Goal: Book appointment/travel/reservation

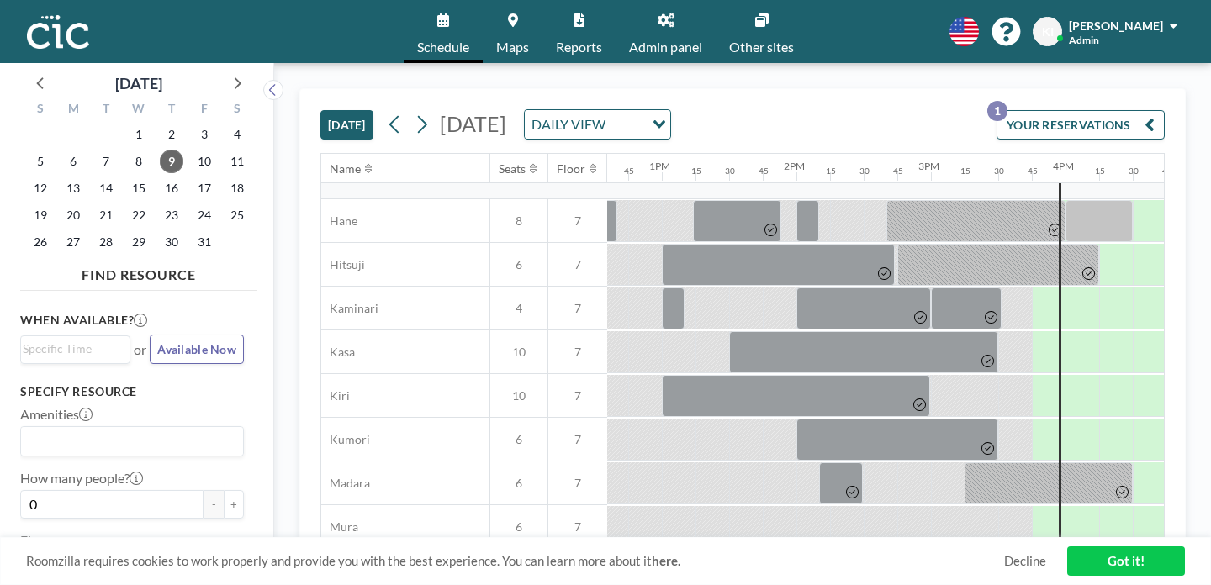
scroll to position [24, 1694]
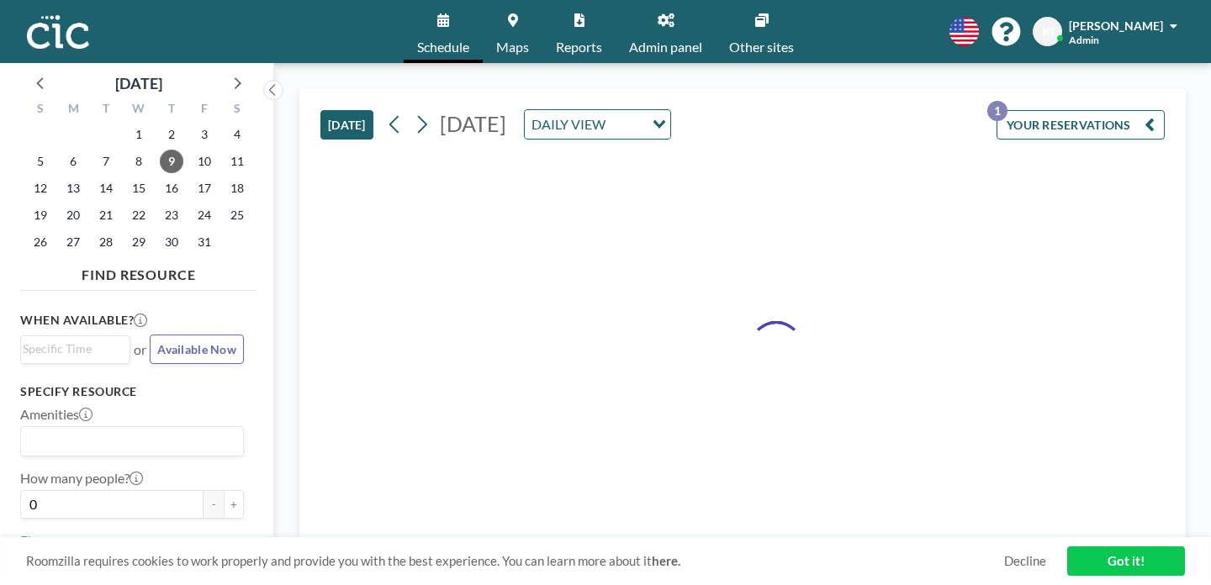
drag, startPoint x: 568, startPoint y: 429, endPoint x: 651, endPoint y: 428, distance: 83.2
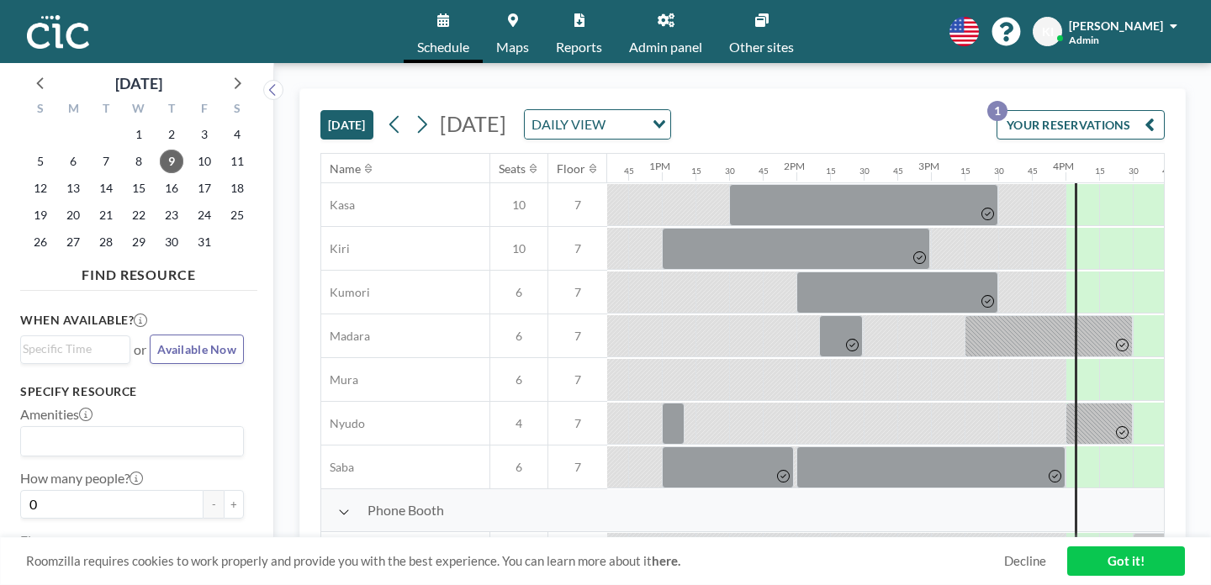
scroll to position [143, 1694]
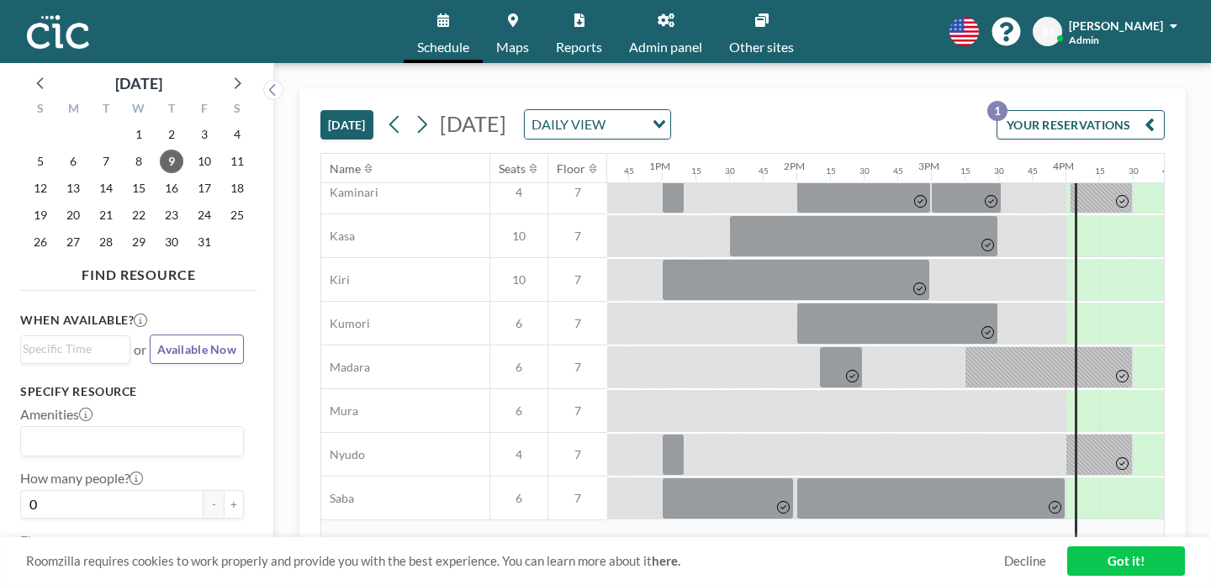
drag, startPoint x: 568, startPoint y: 310, endPoint x: 646, endPoint y: 306, distance: 78.3
click at [646, 389] on div at bounding box center [527, 411] width 3229 height 44
click at [1096, 566] on link "Got it!" at bounding box center [1126, 561] width 118 height 29
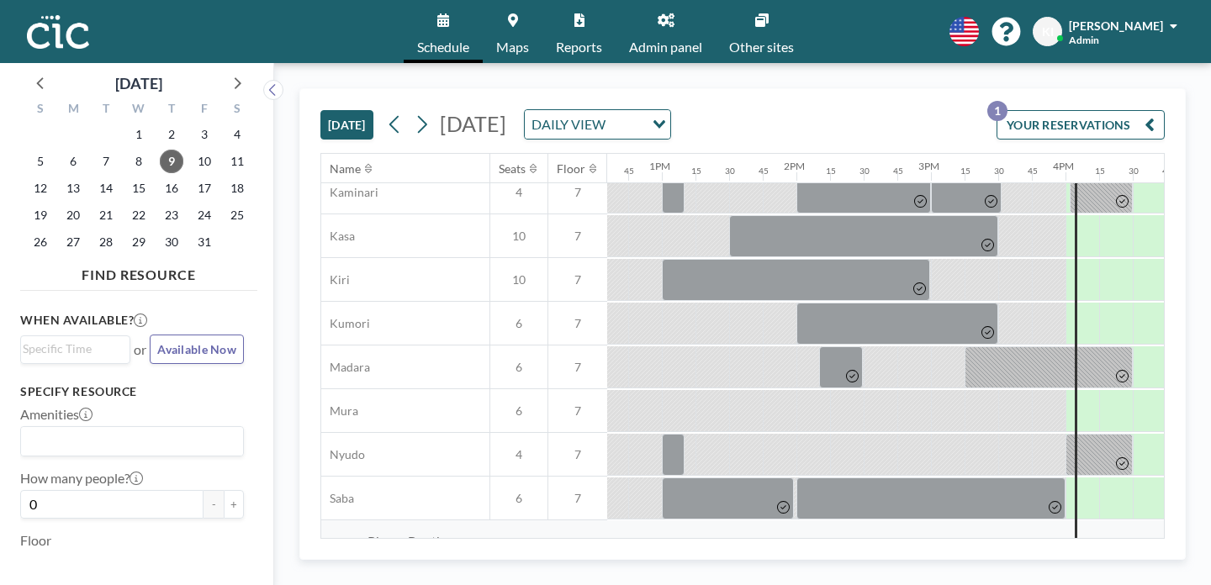
drag, startPoint x: 565, startPoint y: 315, endPoint x: 679, endPoint y: 310, distance: 113.6
click at [679, 389] on div at bounding box center [527, 411] width 3229 height 44
click at [320, 110] on button "[DATE]" at bounding box center [346, 124] width 53 height 29
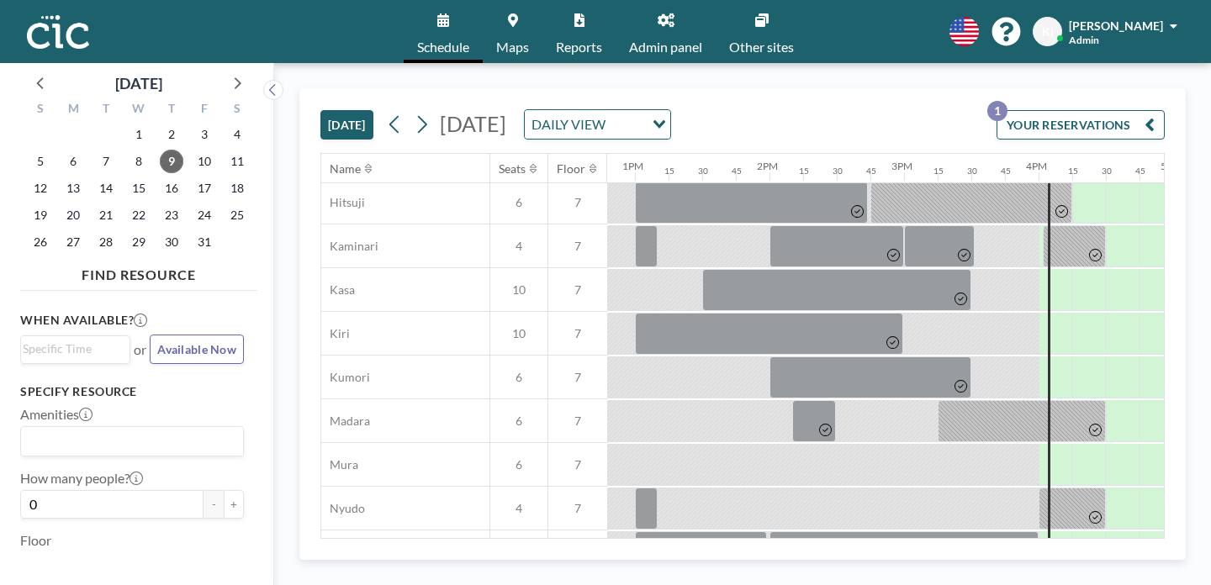
scroll to position [96, 1721]
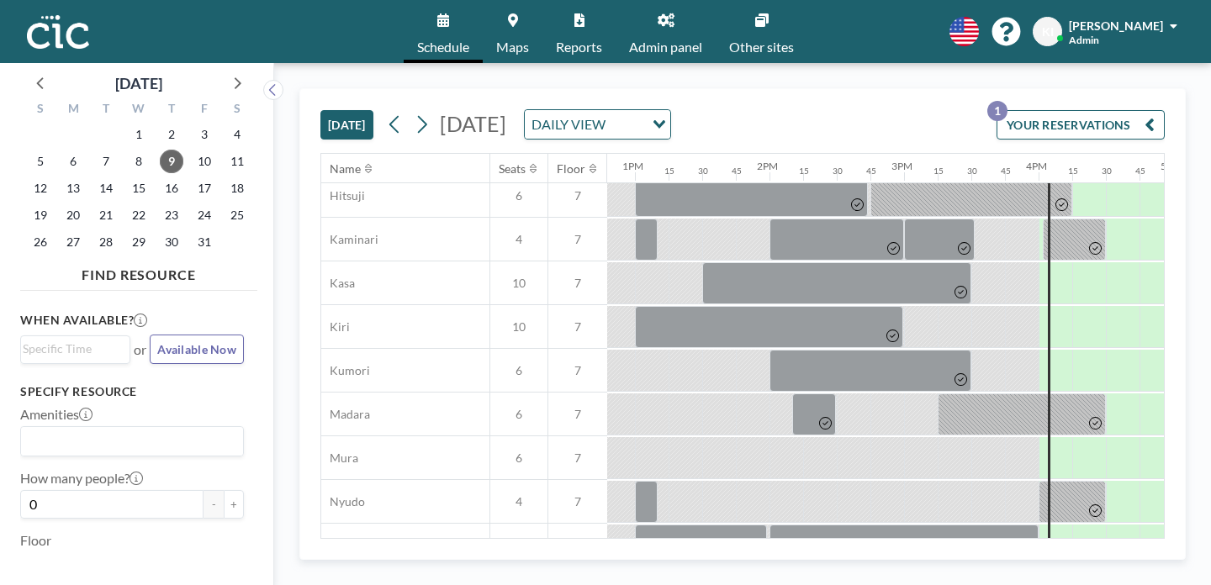
drag, startPoint x: 543, startPoint y: 360, endPoint x: 599, endPoint y: 365, distance: 55.7
click at [599, 436] on div at bounding box center [500, 458] width 3229 height 44
click at [1038, 437] on div at bounding box center [1055, 457] width 34 height 41
click at [1072, 437] on div at bounding box center [1089, 457] width 34 height 41
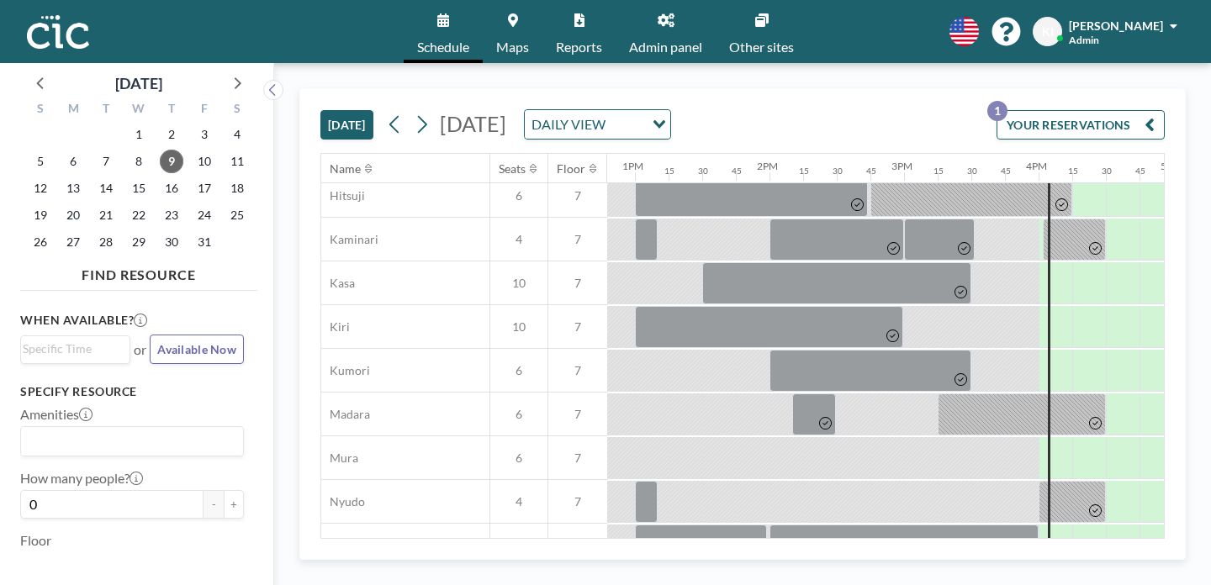
click at [1072, 437] on div at bounding box center [1089, 457] width 34 height 41
click at [605, 111] on div "DAILY VIEW Loading..." at bounding box center [597, 124] width 145 height 29
click at [541, 70] on div "[DATE] [DATE] DAILY VIEW Loading... YOUR RESERVATIONS 1 Name Seats Floor 12AM 1…" at bounding box center [742, 324] width 937 height 522
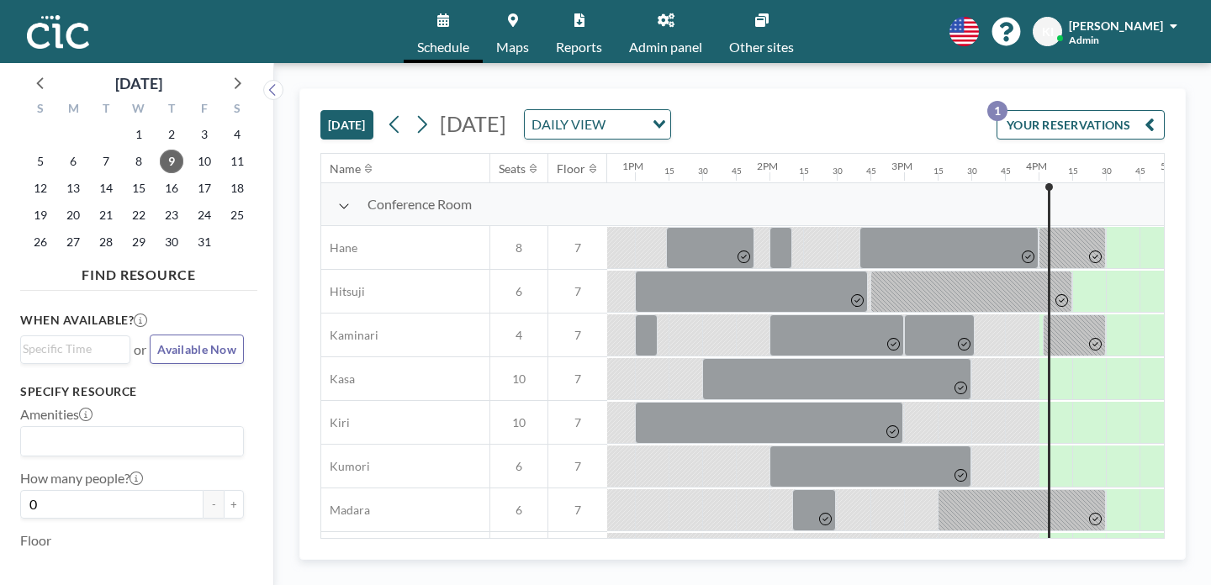
scroll to position [1, 1721]
drag, startPoint x: 539, startPoint y: 453, endPoint x: 661, endPoint y: 457, distance: 122.0
click at [1051, 532] on div at bounding box center [1145, 553] width 189 height 42
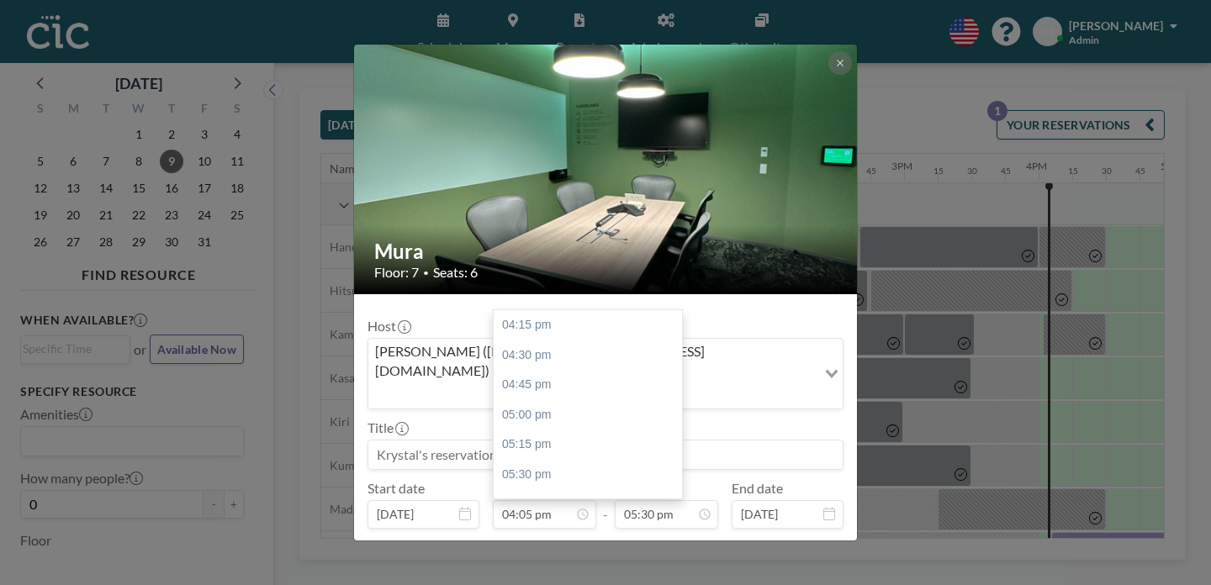
scroll to position [1879, 0]
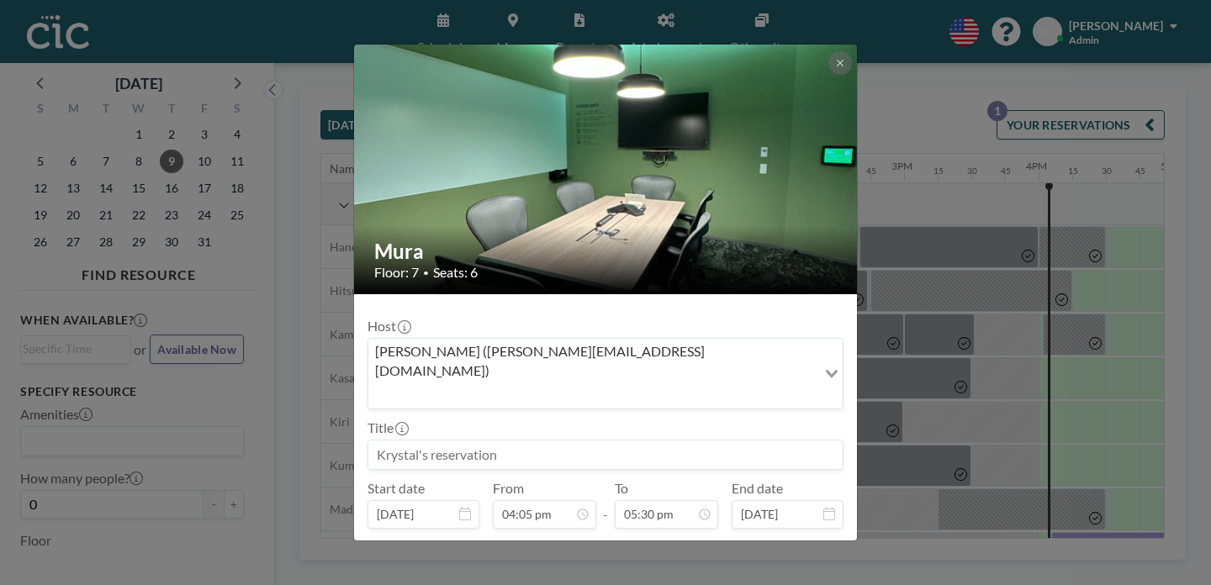
click at [546, 441] on input at bounding box center [605, 455] width 474 height 29
type input "Fujita様"
click at [758, 542] on button "BOOK NOW" at bounding box center [800, 556] width 85 height 29
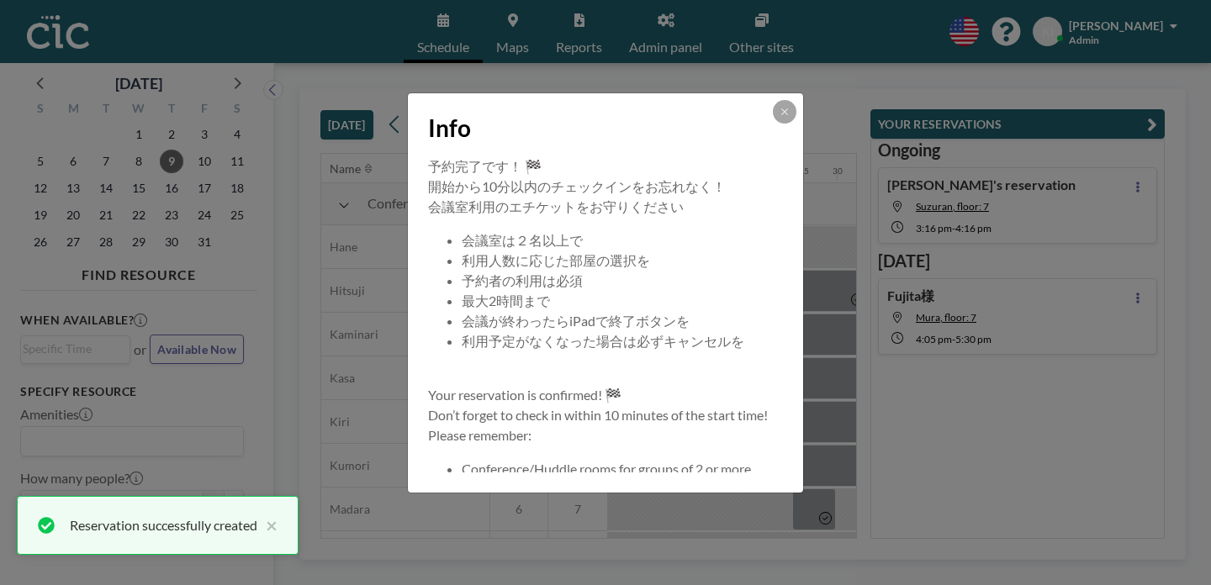
click at [773, 124] on button at bounding box center [785, 112] width 24 height 24
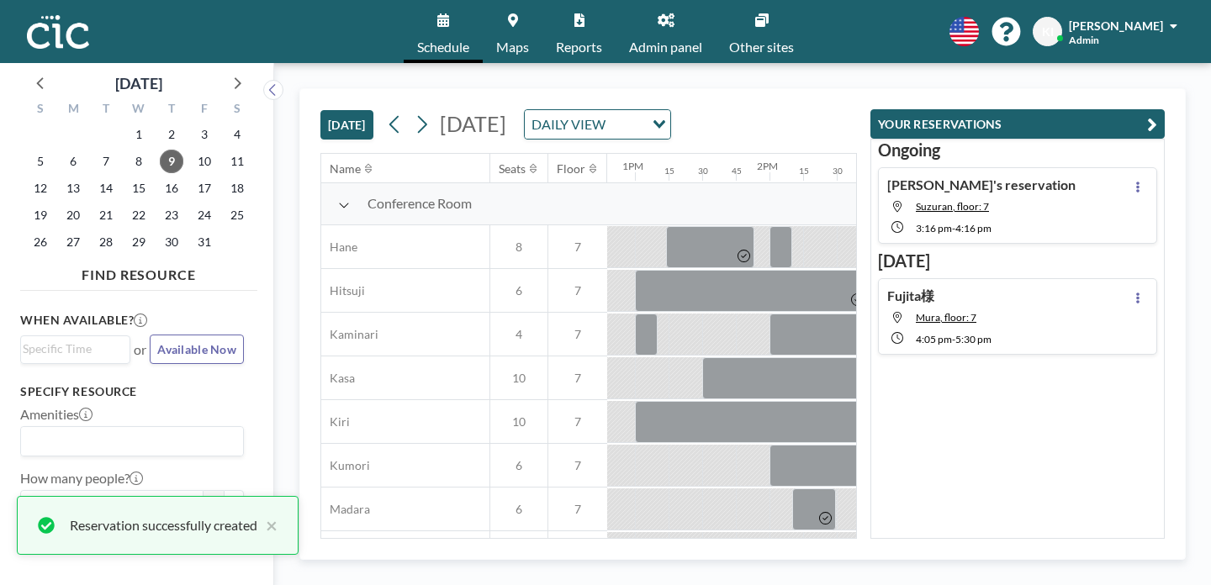
click at [1157, 114] on icon "button" at bounding box center [1152, 124] width 10 height 20
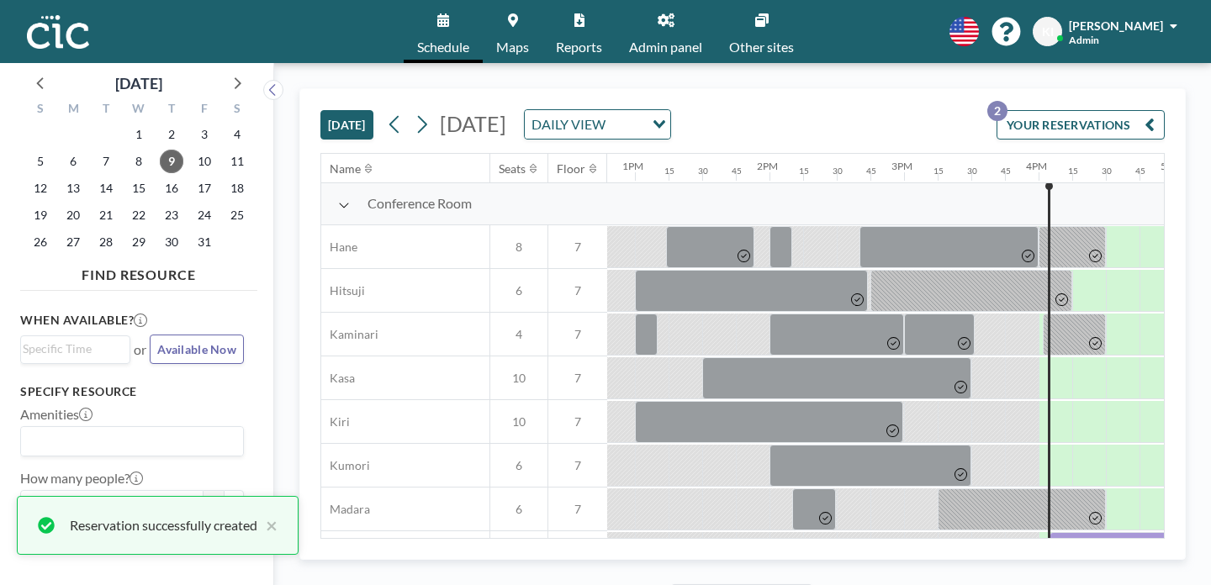
click at [1049, 532] on div at bounding box center [1144, 553] width 191 height 42
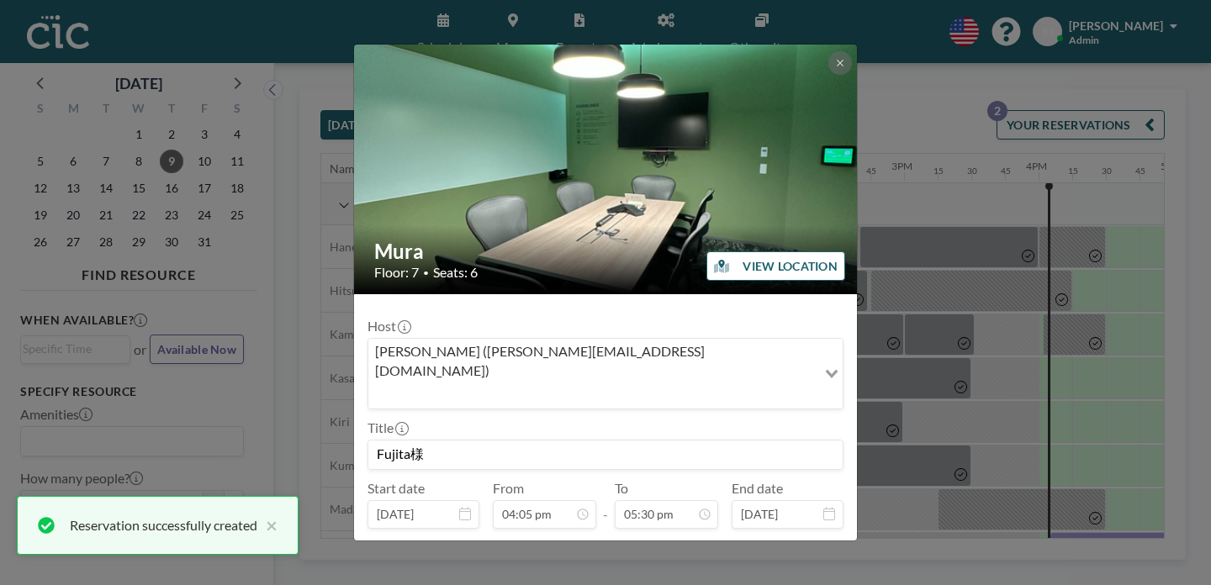
click at [614, 542] on button "PRE CHECK-IN" at bounding box center [608, 556] width 98 height 29
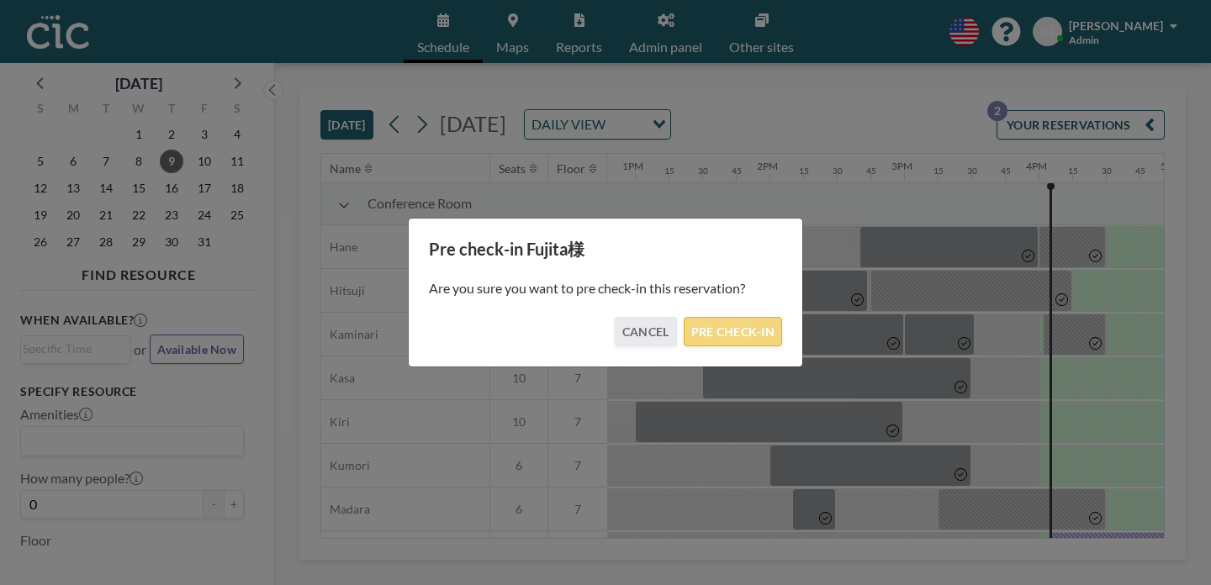
click at [731, 324] on button "PRE CHECK-IN" at bounding box center [733, 331] width 98 height 29
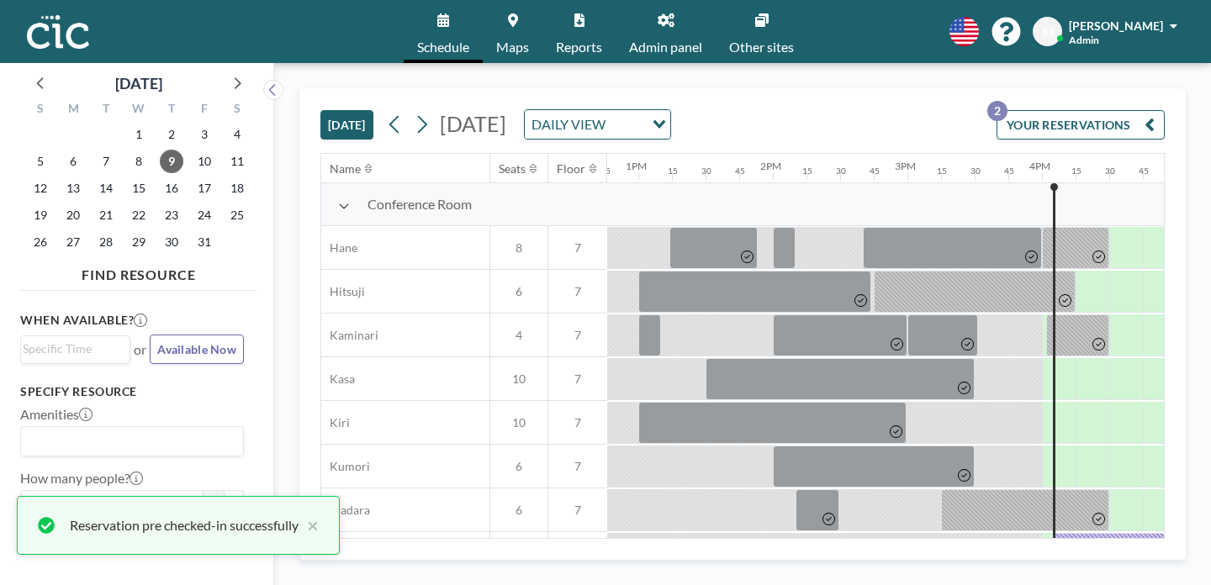
scroll to position [0, 1721]
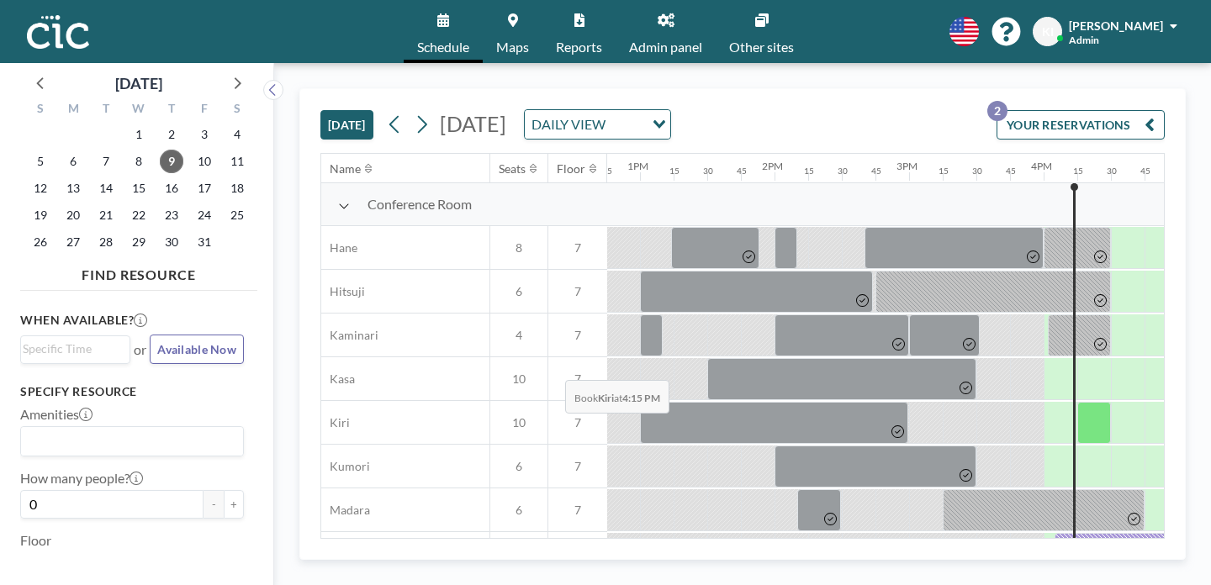
scroll to position [0, 1721]
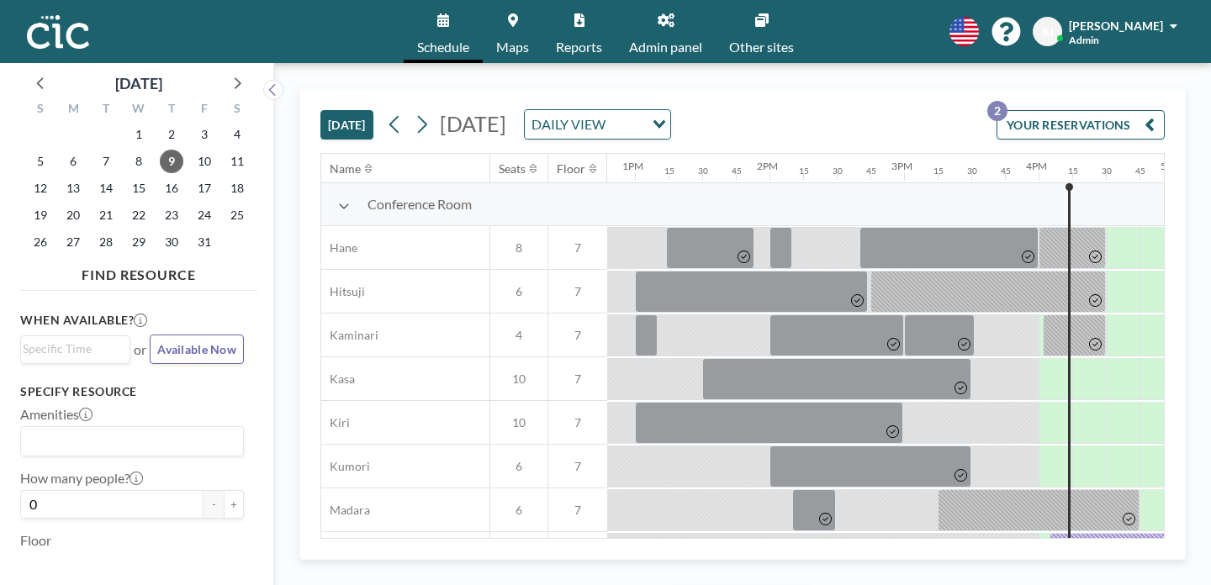
click at [1049, 533] on div at bounding box center [1144, 554] width 191 height 42
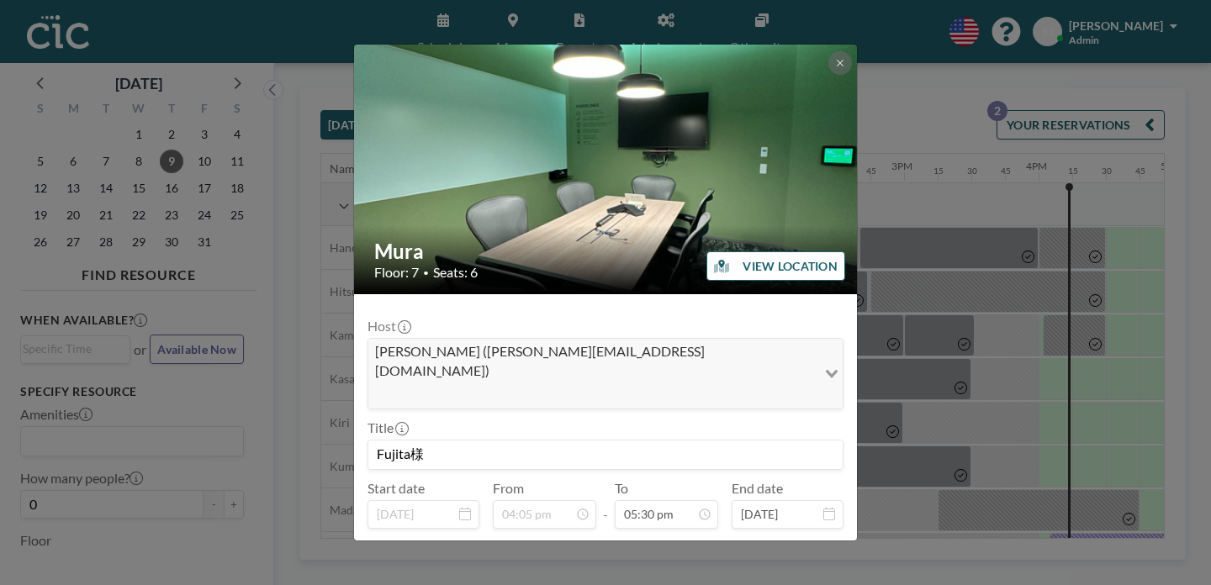
scroll to position [1879, 0]
click at [676, 542] on button "END NOW" at bounding box center [693, 556] width 75 height 29
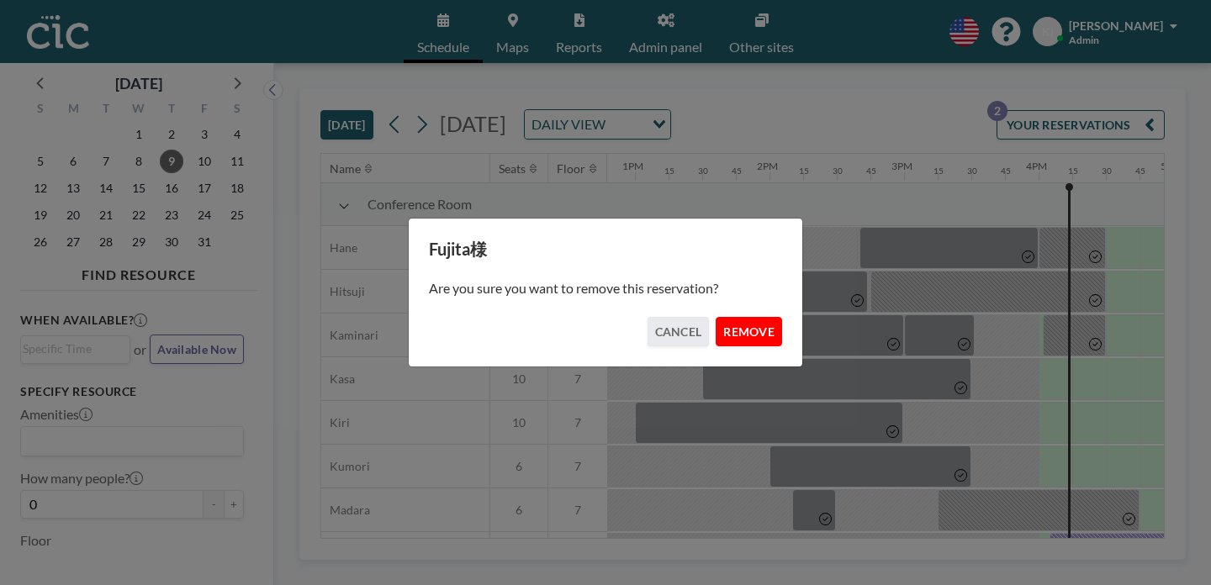
click at [716, 333] on button "REMOVE" at bounding box center [749, 331] width 66 height 29
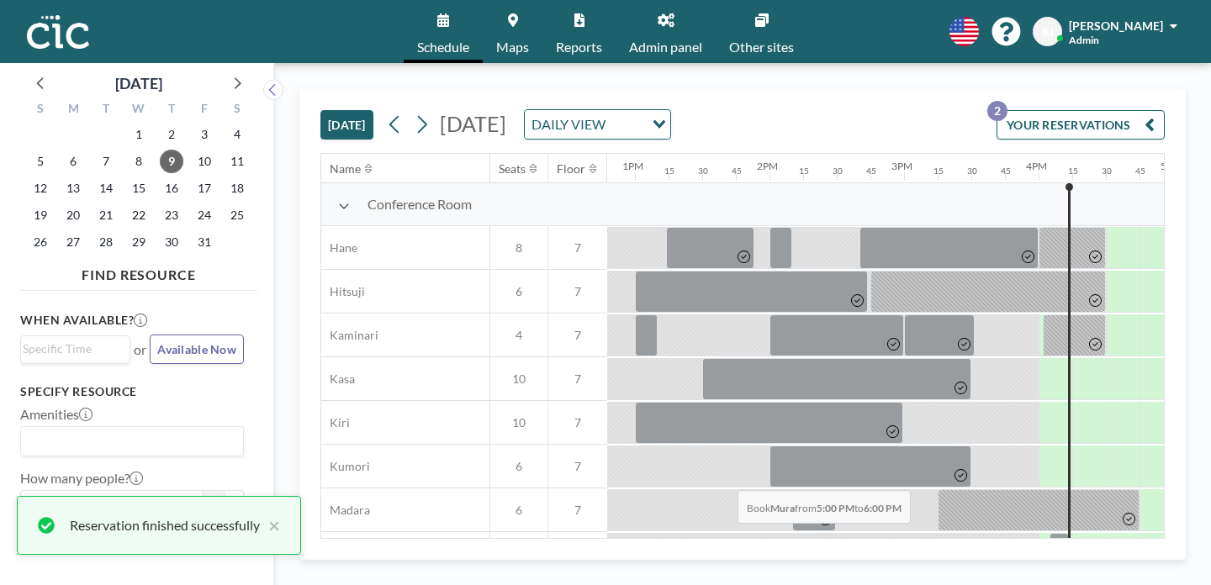
drag, startPoint x: 640, startPoint y: 451, endPoint x: 732, endPoint y: 451, distance: 92.5
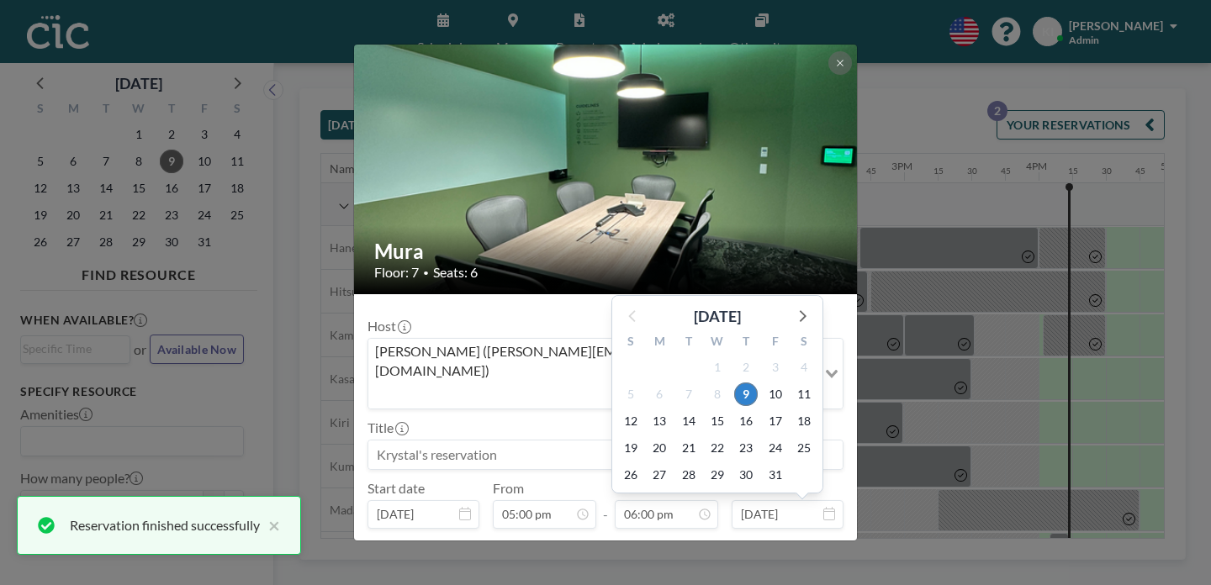
scroll to position [1932, 0]
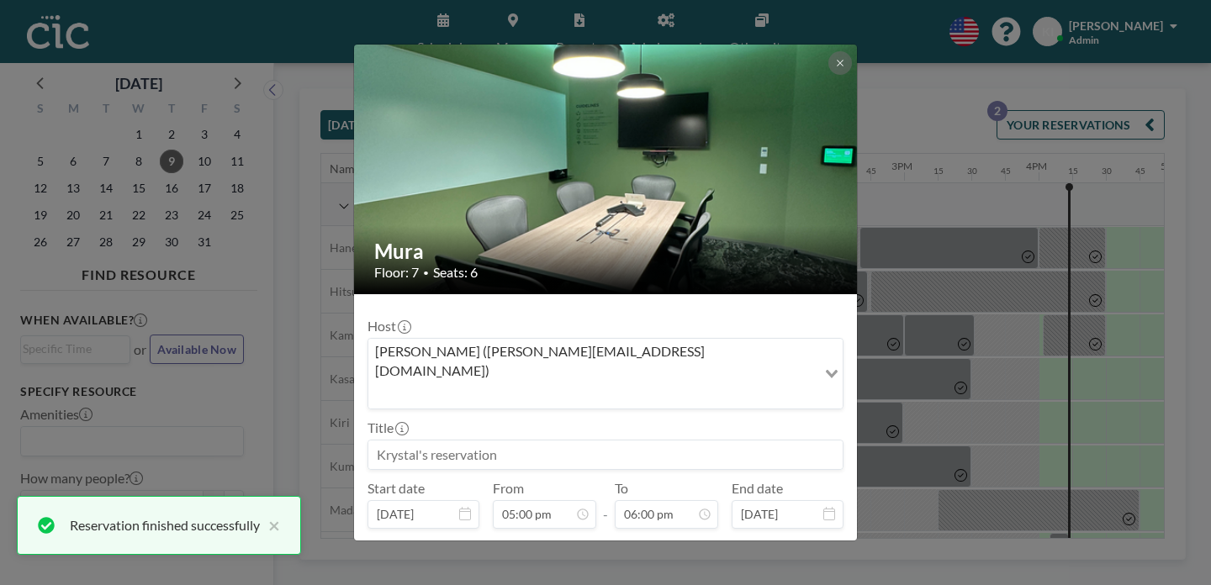
click at [486, 441] on input at bounding box center [605, 455] width 474 height 29
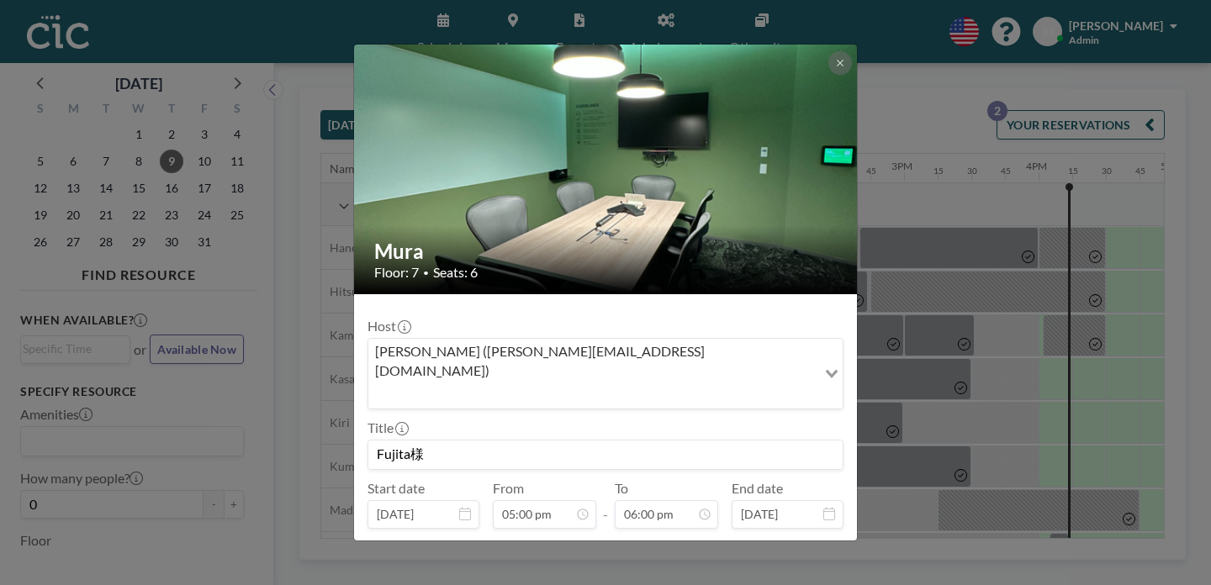
type input "Fujita様"
click at [758, 542] on button "BOOK NOW" at bounding box center [800, 556] width 85 height 29
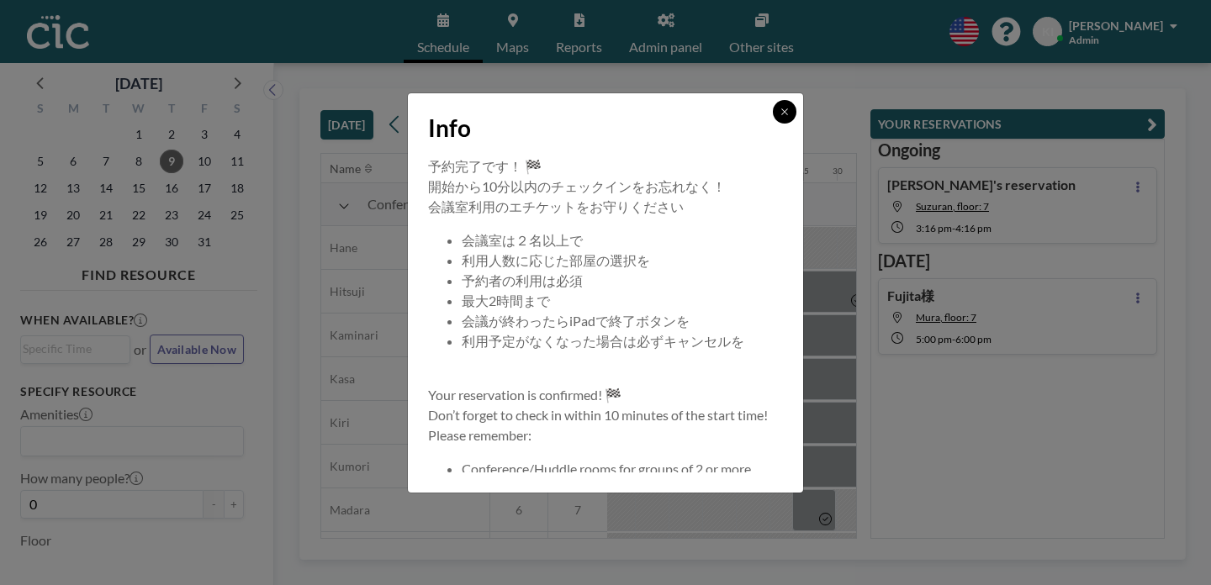
click at [773, 124] on button at bounding box center [785, 112] width 24 height 24
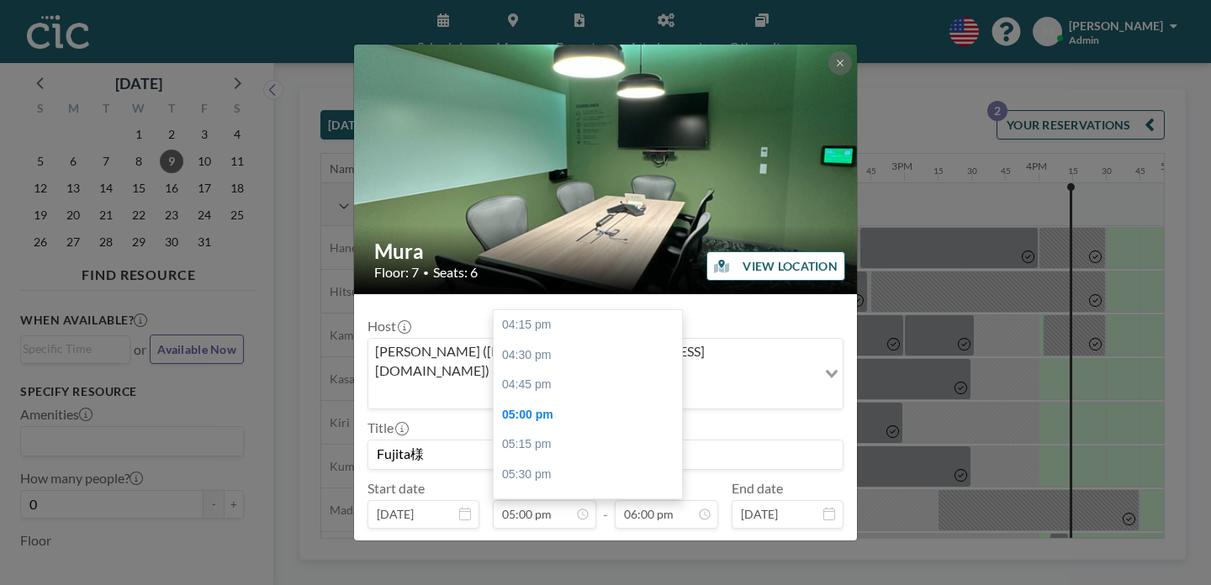
scroll to position [81, 0]
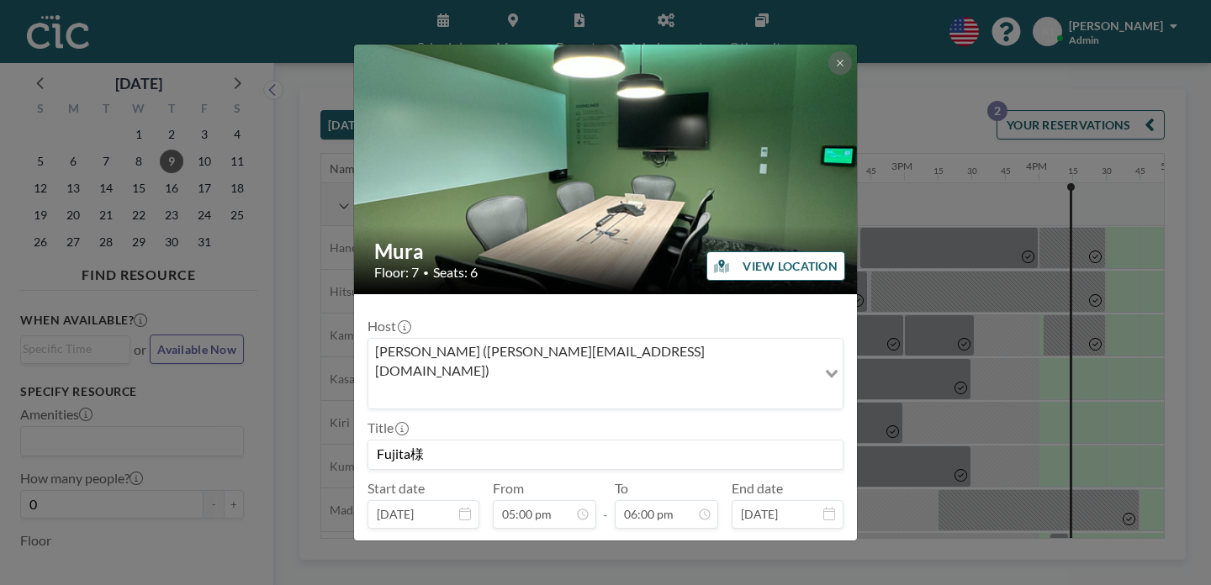
click at [585, 542] on button "PRE CHECK-IN" at bounding box center [608, 556] width 98 height 29
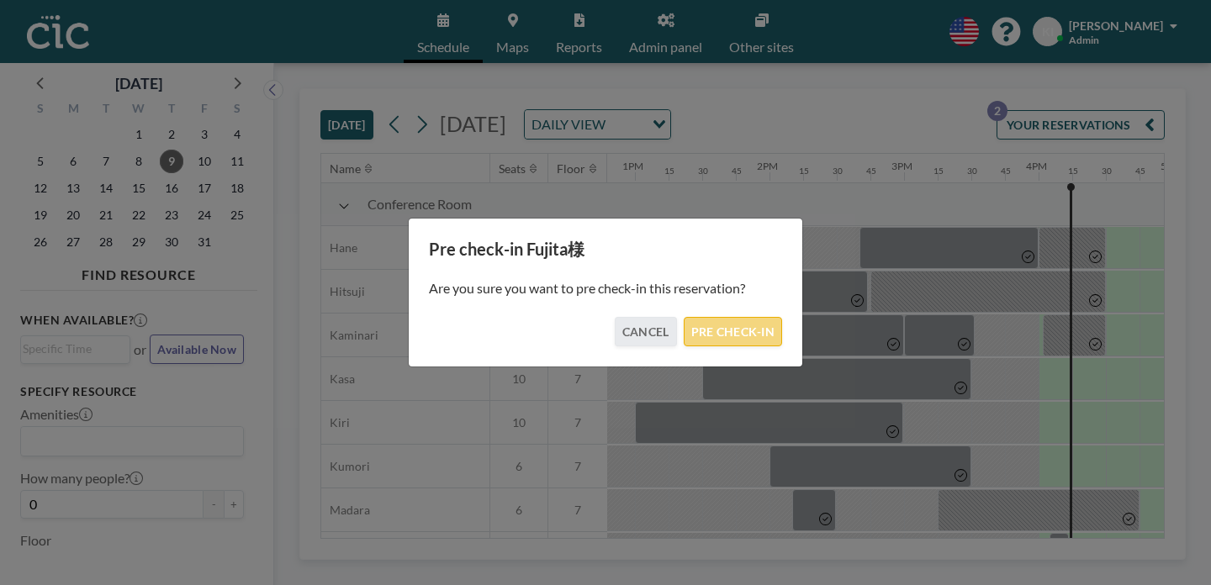
click at [696, 329] on button "PRE CHECK-IN" at bounding box center [733, 331] width 98 height 29
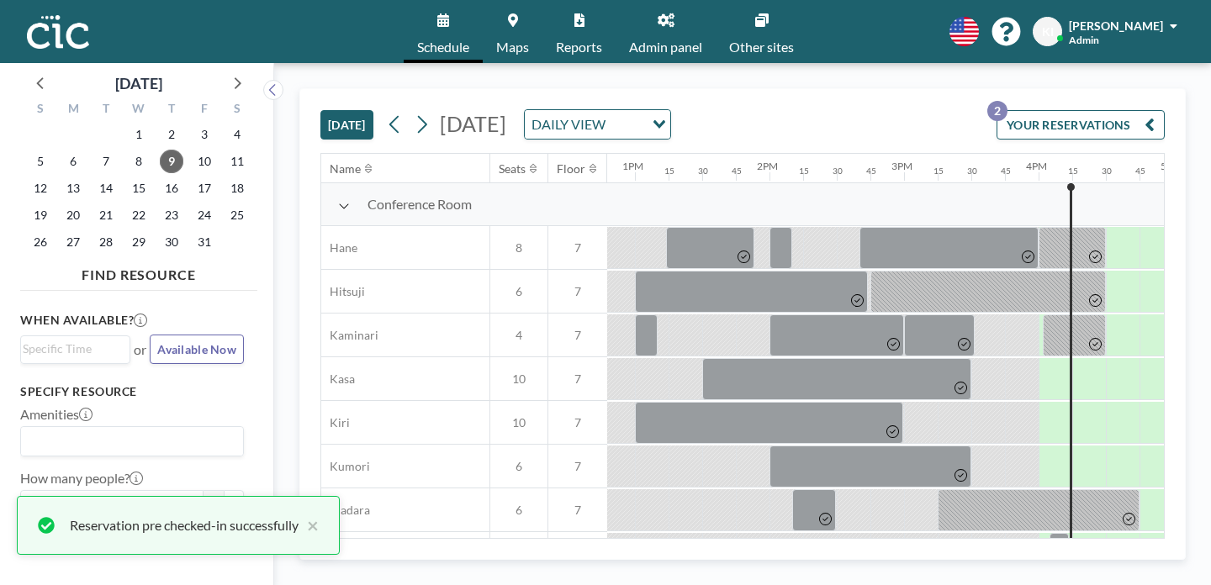
click at [320, 110] on button "[DATE]" at bounding box center [346, 124] width 53 height 29
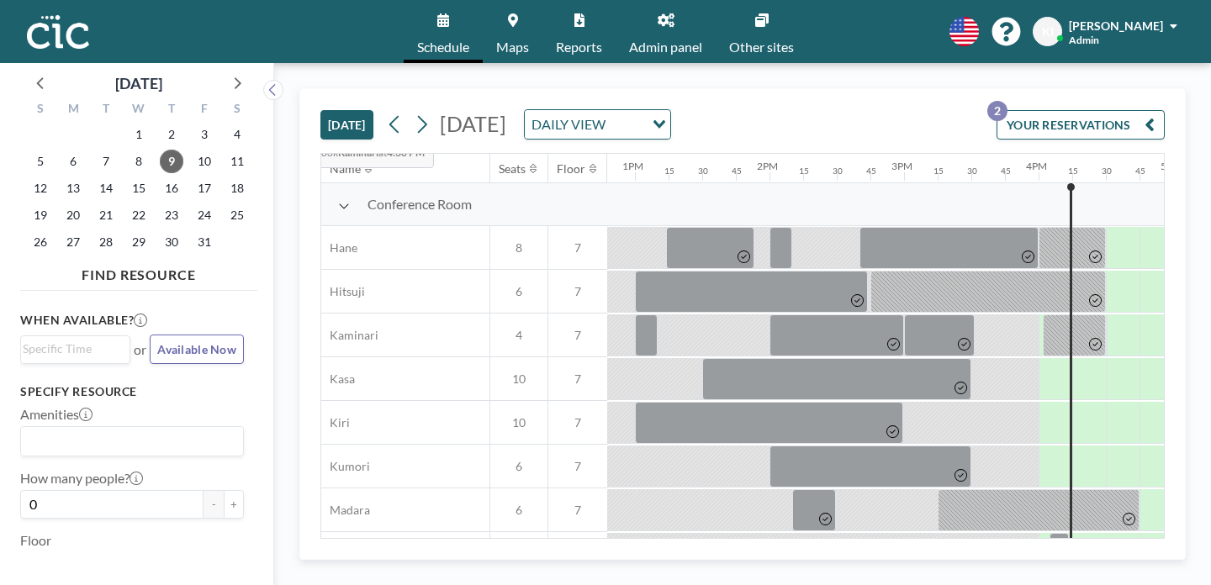
click at [320, 110] on button "[DATE]" at bounding box center [346, 124] width 53 height 29
